Goal: Navigation & Orientation: Find specific page/section

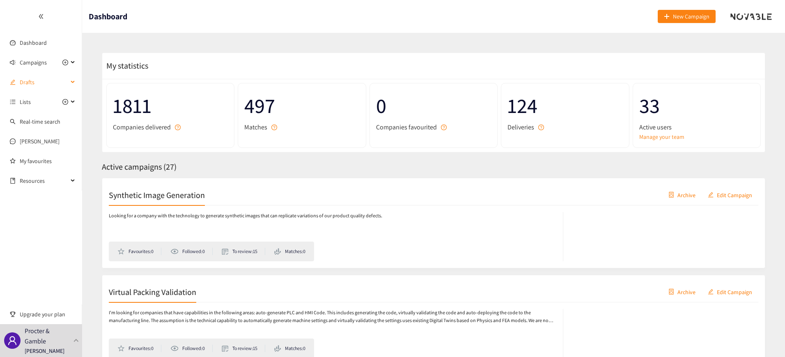
click at [41, 84] on span "Drafts" at bounding box center [44, 82] width 48 height 16
click at [74, 62] on icon at bounding box center [73, 62] width 4 height 0
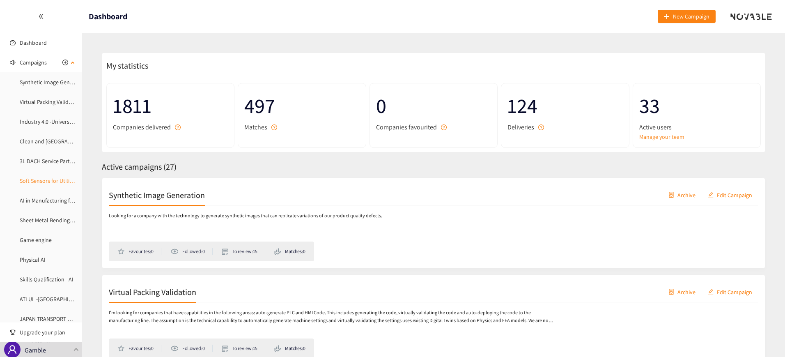
click at [35, 181] on link "Soft Sensors for Utility - Sustainability" at bounding box center [65, 180] width 91 height 7
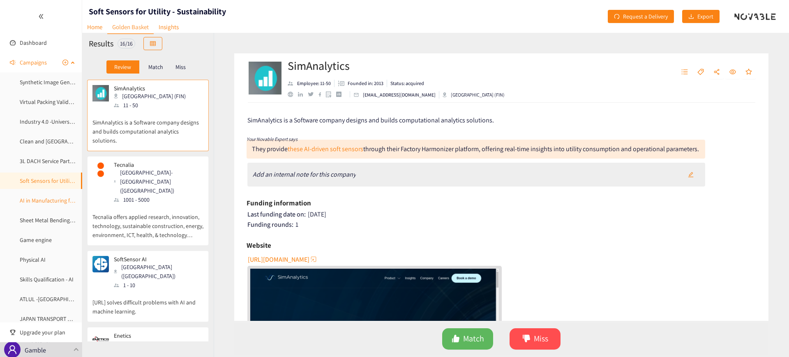
click at [56, 201] on link "AI in Manufacturing for Utilities" at bounding box center [57, 200] width 75 height 7
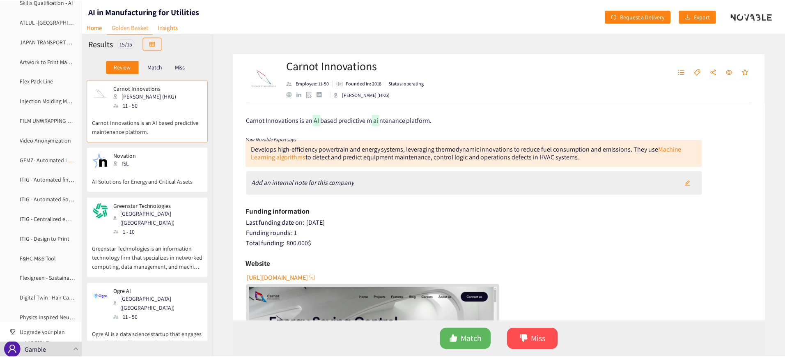
scroll to position [401, 0]
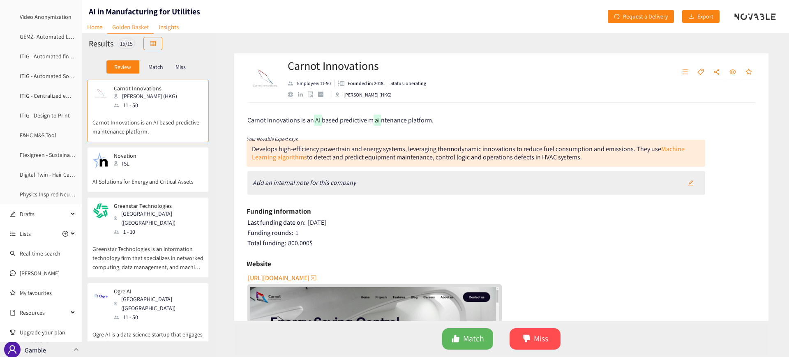
click at [69, 350] on p "Procter & Gamble" at bounding box center [48, 345] width 46 height 21
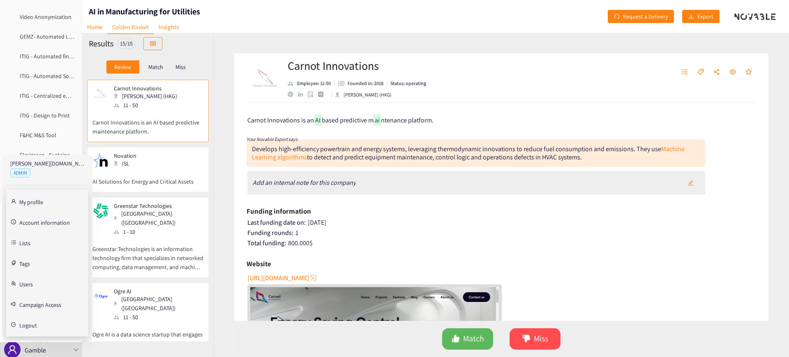
click at [33, 286] on link "Users" at bounding box center [26, 283] width 14 height 7
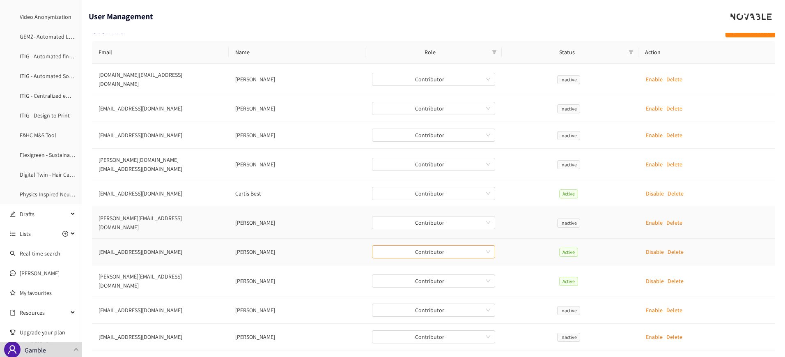
scroll to position [28, 0]
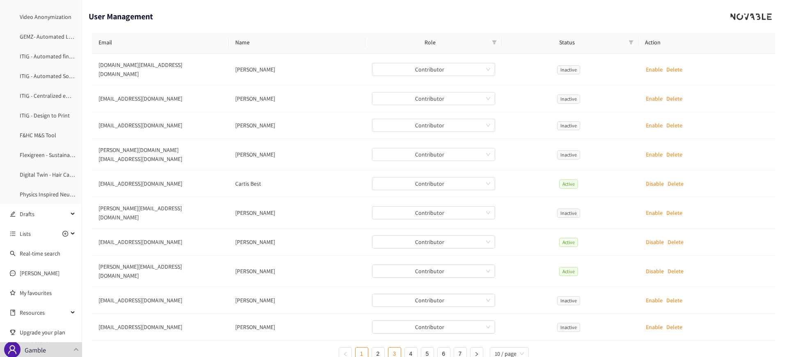
click at [395, 348] on link "3" at bounding box center [395, 354] width 12 height 12
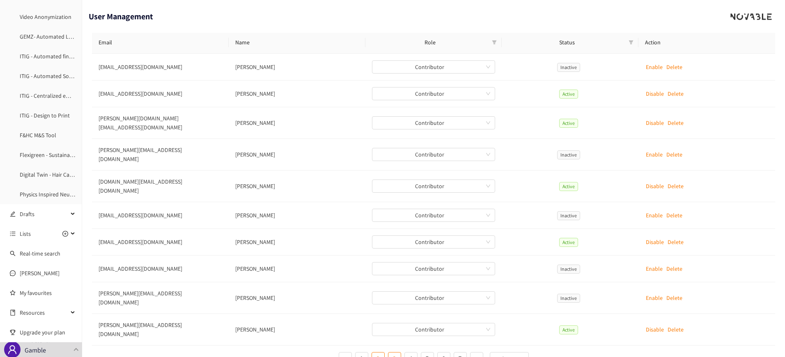
click at [383, 352] on link "2" at bounding box center [378, 358] width 12 height 12
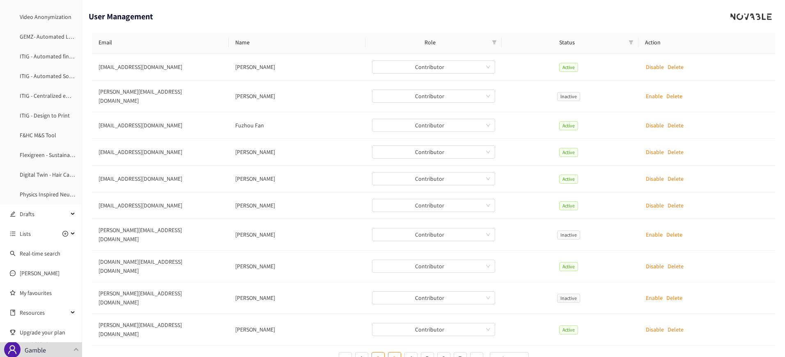
click at [394, 352] on link "3" at bounding box center [395, 358] width 12 height 12
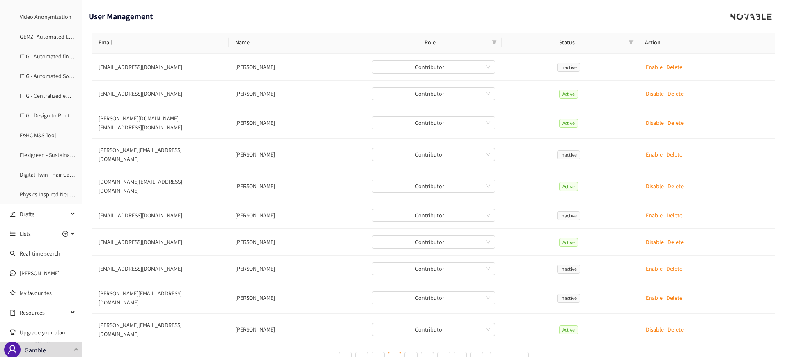
click at [421, 352] on ul "1 2 3 4 5 6 7 10 / page" at bounding box center [434, 358] width 684 height 13
click at [424, 352] on link "5" at bounding box center [428, 358] width 12 height 12
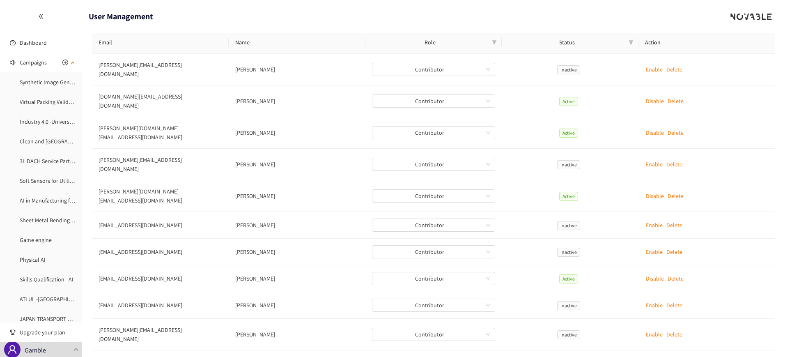
scroll to position [0, 0]
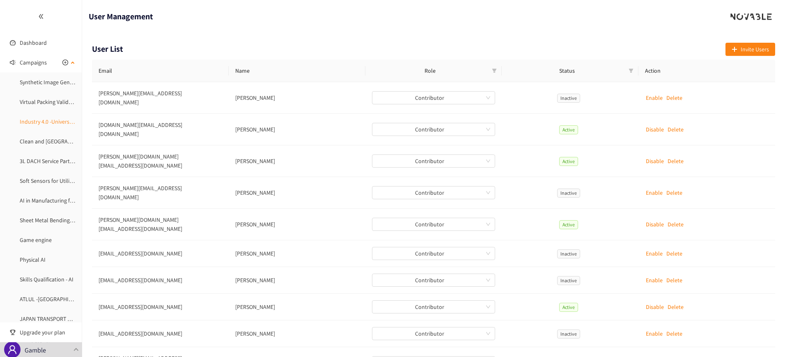
click at [35, 119] on link "Industry 4.0 -University - Research Labs" at bounding box center [67, 121] width 94 height 7
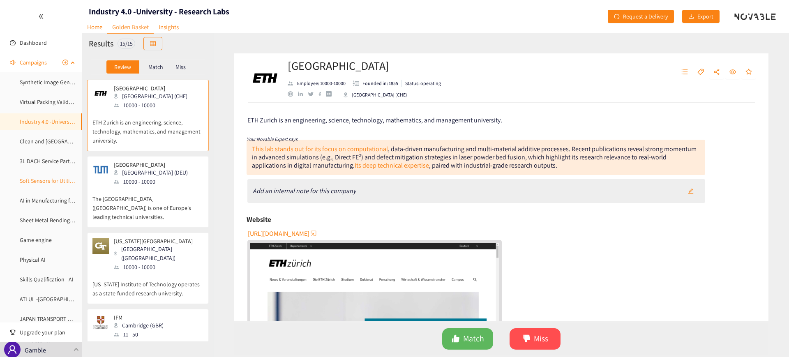
click at [34, 181] on link "Soft Sensors for Utility - Sustainability" at bounding box center [65, 180] width 91 height 7
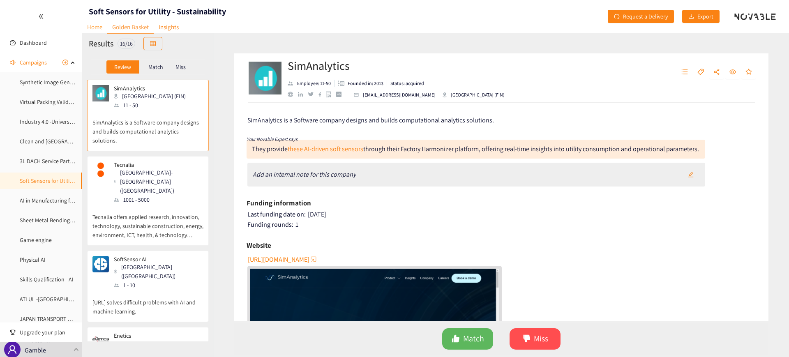
click at [96, 22] on link "Home" at bounding box center [94, 27] width 25 height 13
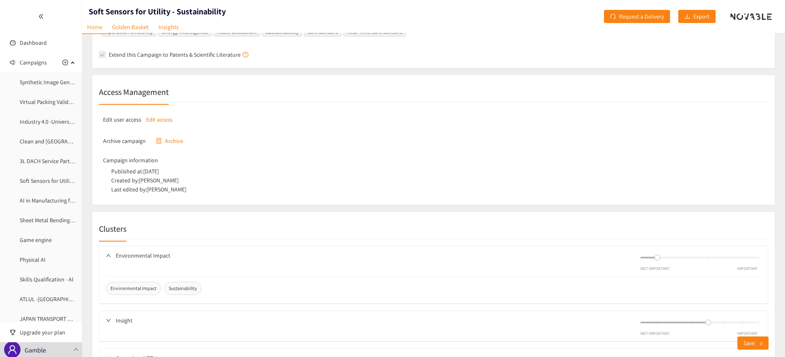
scroll to position [205, 0]
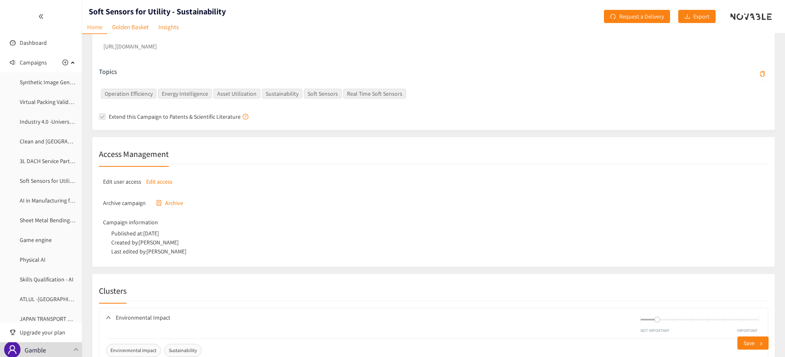
click at [154, 180] on p "Edit access" at bounding box center [159, 181] width 26 height 9
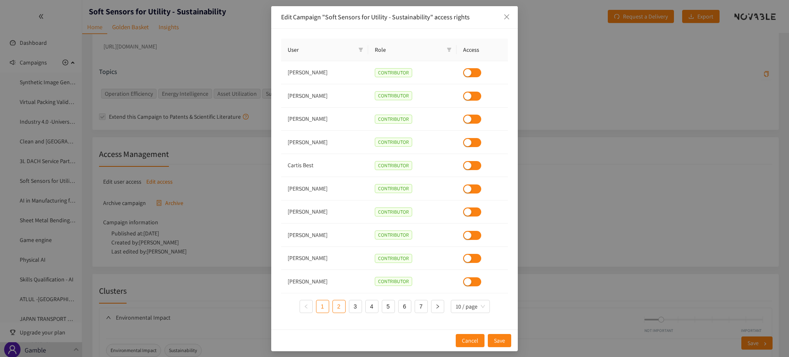
click at [341, 309] on link "2" at bounding box center [339, 306] width 12 height 12
click at [352, 308] on link "3" at bounding box center [355, 306] width 12 height 12
click at [378, 306] on link "4" at bounding box center [372, 306] width 12 height 12
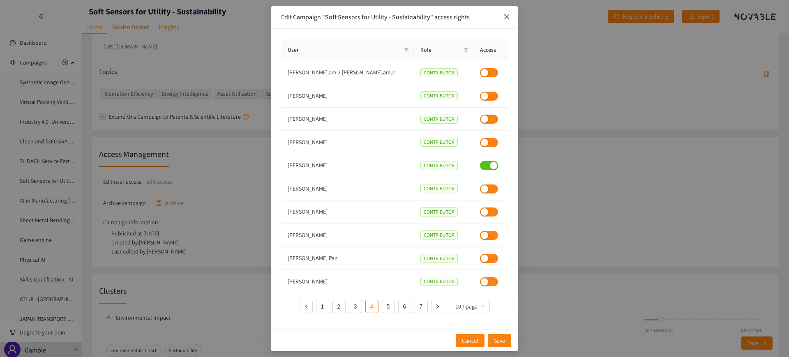
click at [507, 14] on icon "close" at bounding box center [506, 17] width 7 height 7
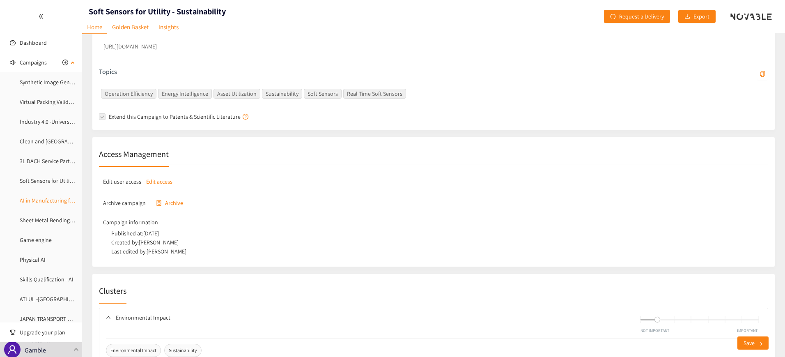
click at [38, 197] on link "AI in Manufacturing for Utilities" at bounding box center [57, 200] width 75 height 7
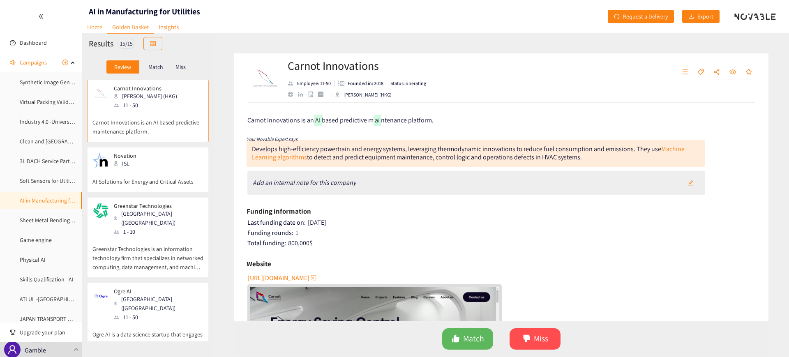
click at [101, 28] on link "Home" at bounding box center [94, 27] width 25 height 13
